Goal: Task Accomplishment & Management: Use online tool/utility

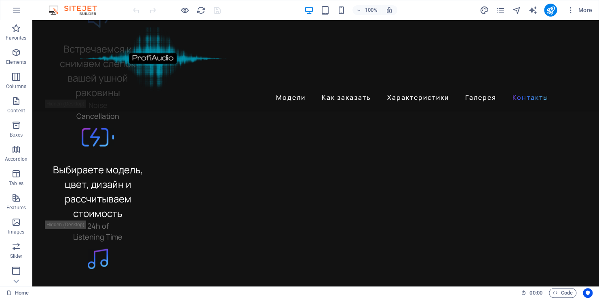
scroll to position [2318, 0]
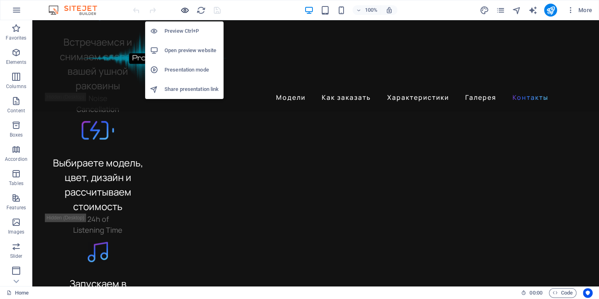
click at [185, 10] on icon "button" at bounding box center [184, 10] width 9 height 9
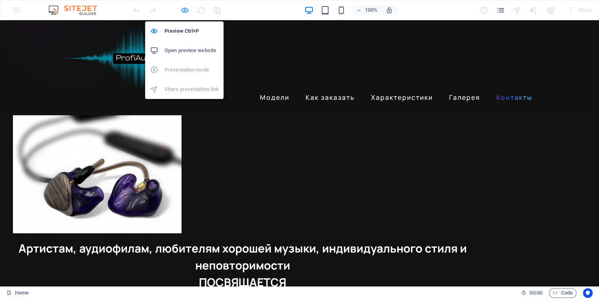
scroll to position [1760, 0]
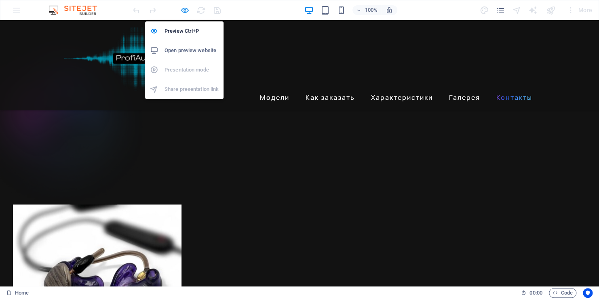
click at [184, 8] on icon "button" at bounding box center [184, 10] width 9 height 9
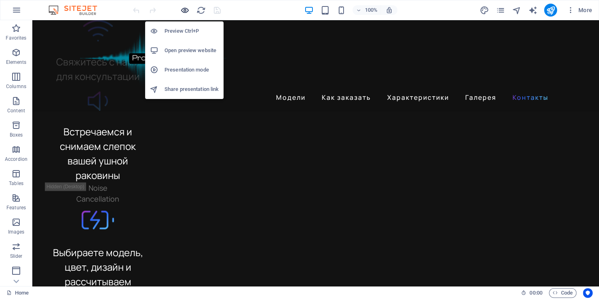
scroll to position [2318, 0]
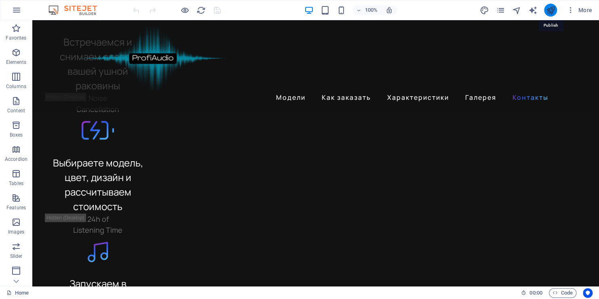
click at [550, 11] on icon "publish" at bounding box center [550, 10] width 9 height 9
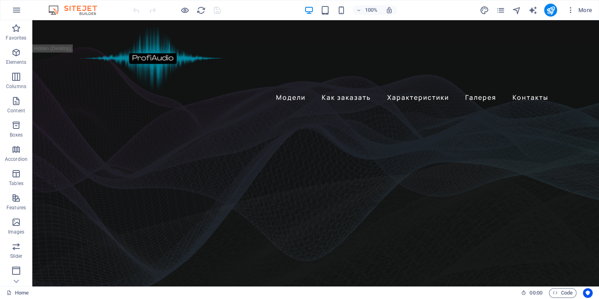
drag, startPoint x: 597, startPoint y: 38, endPoint x: 575, endPoint y: 32, distance: 23.4
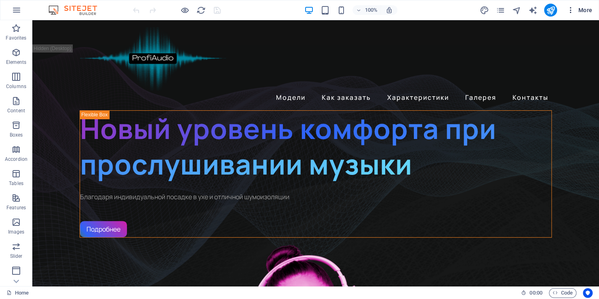
click at [581, 11] on span "More" at bounding box center [579, 10] width 25 height 8
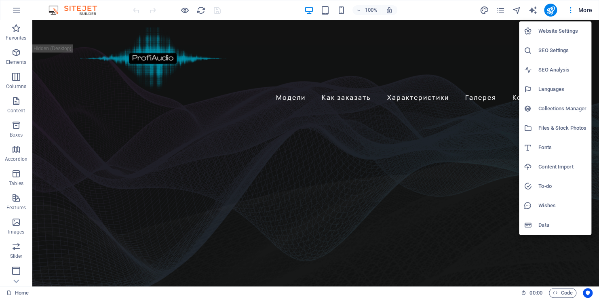
click at [558, 30] on h6 "Website Settings" at bounding box center [563, 31] width 48 height 10
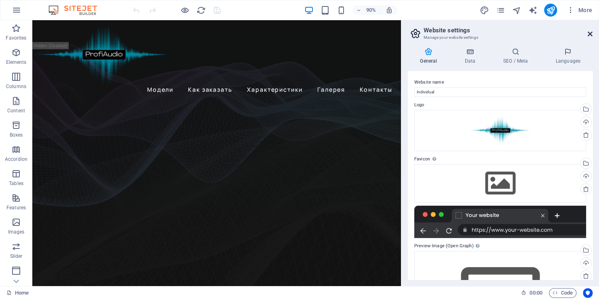
click at [591, 34] on icon at bounding box center [590, 34] width 5 height 6
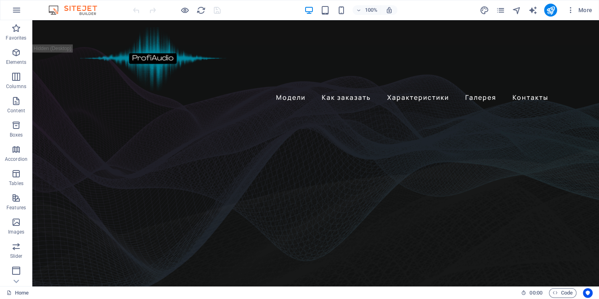
click at [220, 11] on div at bounding box center [176, 10] width 91 height 13
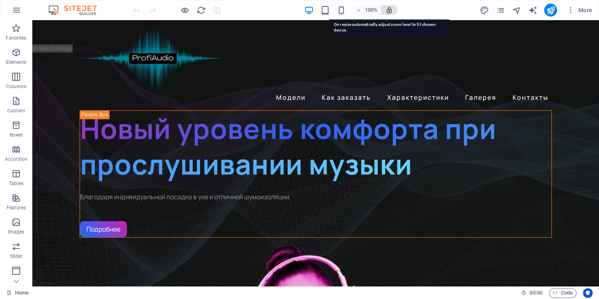
click at [390, 12] on icon "button" at bounding box center [389, 9] width 7 height 7
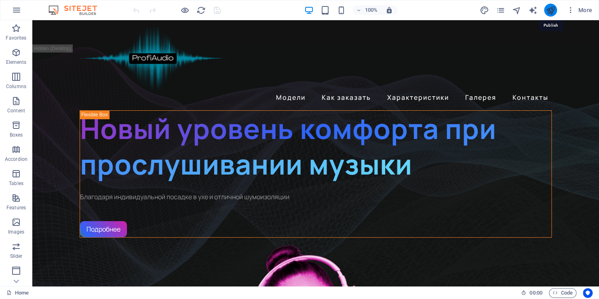
click at [555, 12] on icon "publish" at bounding box center [550, 10] width 9 height 9
